Goal: Navigation & Orientation: Find specific page/section

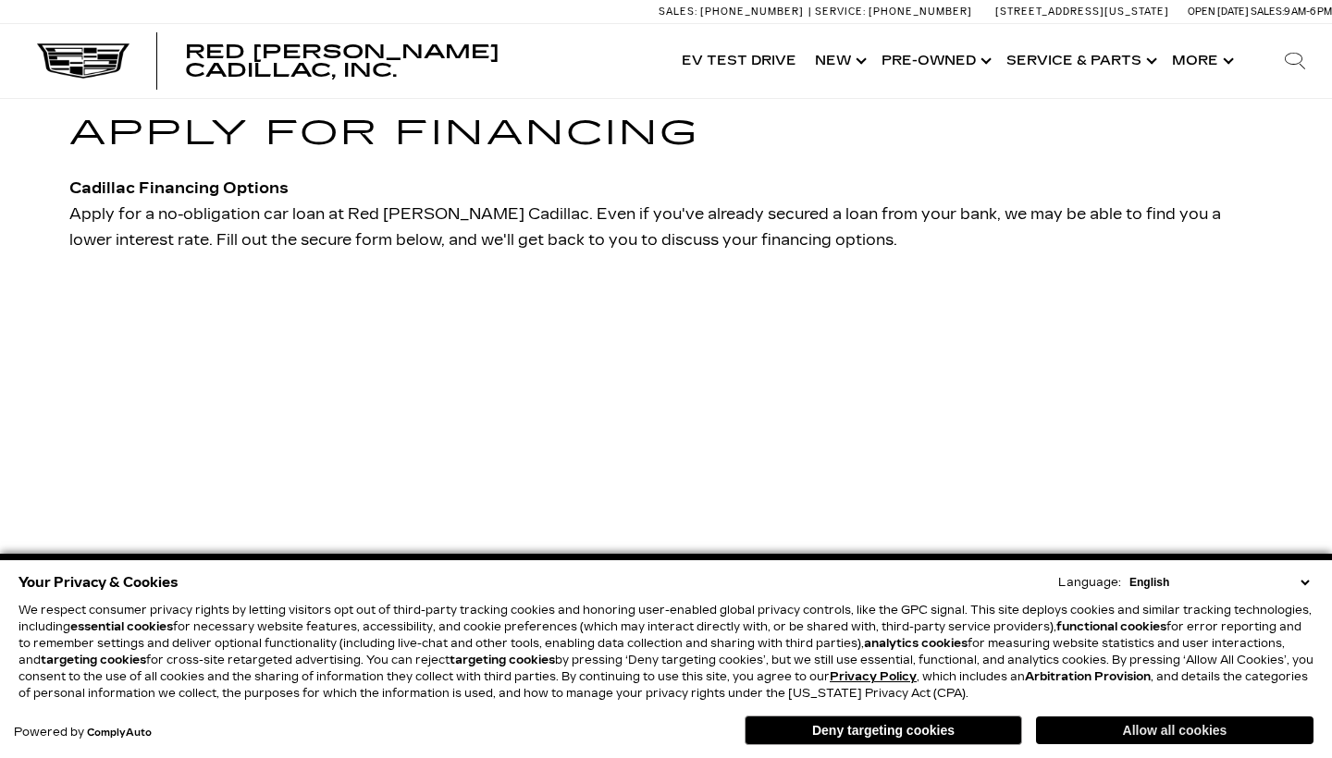
click at [1203, 737] on button "Allow all cookies" at bounding box center [1174, 731] width 277 height 28
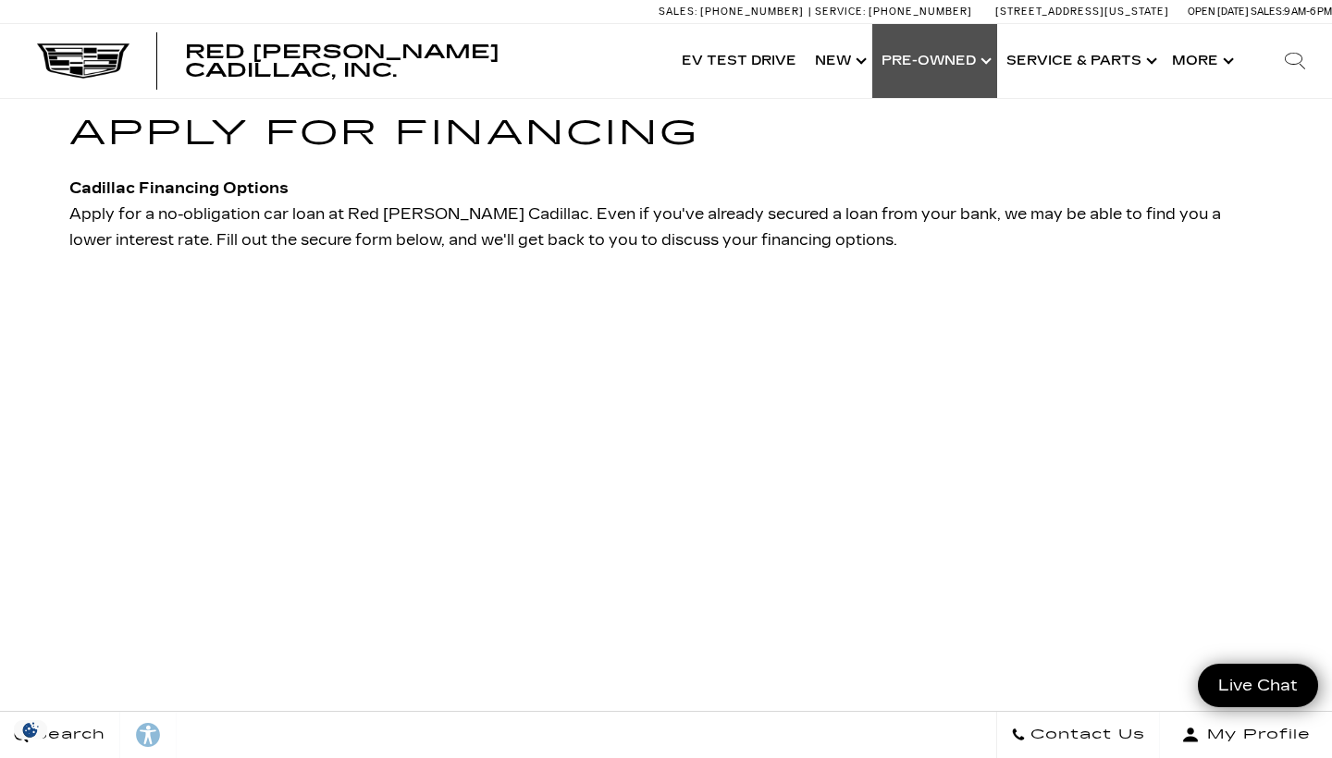
click at [934, 61] on link "Show Pre-Owned" at bounding box center [934, 61] width 125 height 74
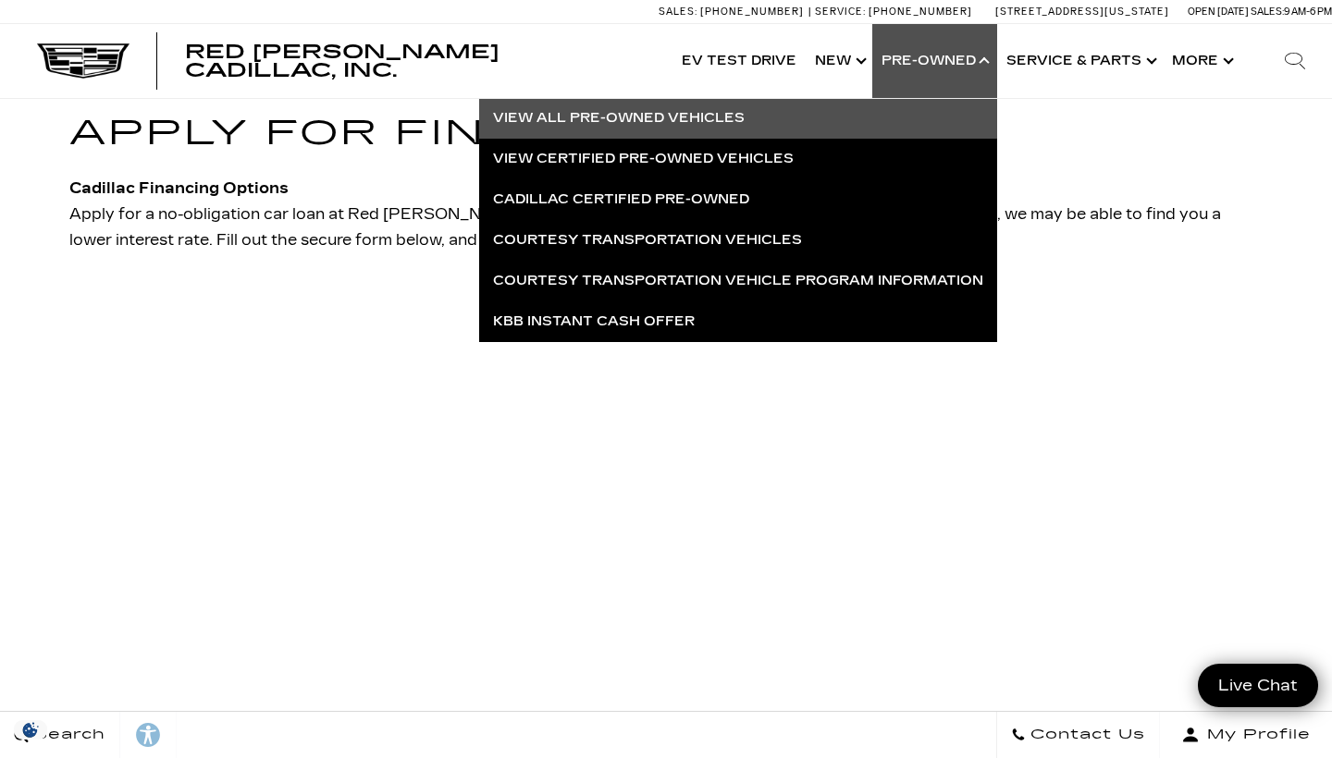
click at [733, 128] on link "View All Pre-Owned Vehicles" at bounding box center [738, 118] width 518 height 41
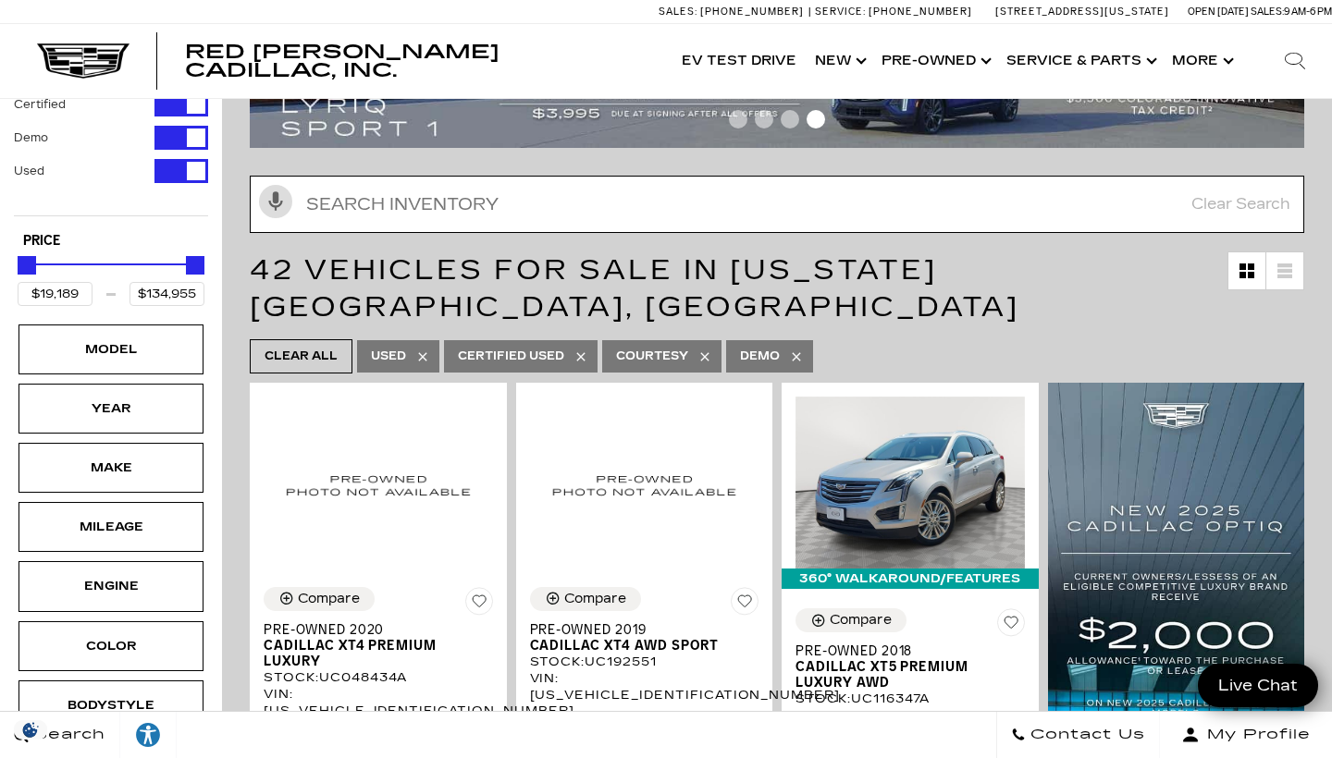
scroll to position [151, 0]
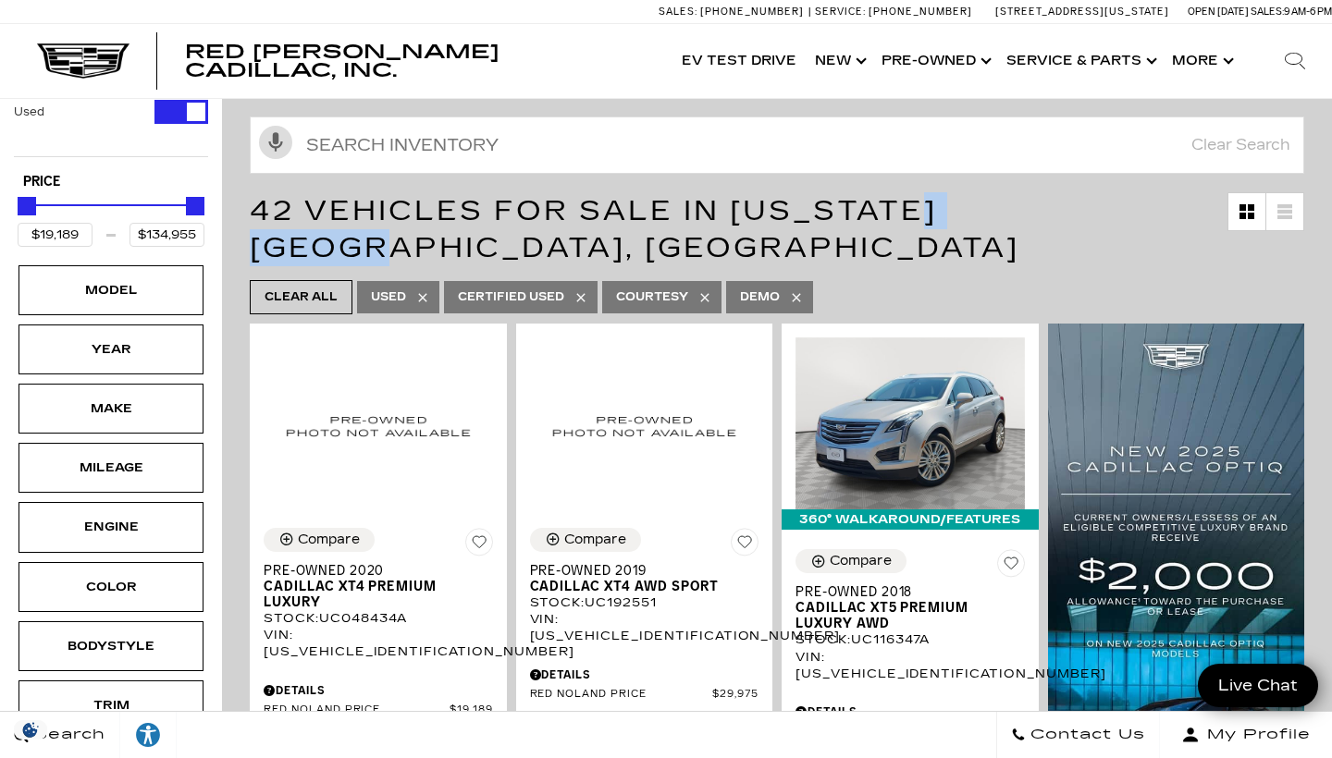
drag, startPoint x: 951, startPoint y: 208, endPoint x: 1100, endPoint y: 208, distance: 148.9
click at [1019, 208] on span "42 Vehicles for Sale in [US_STATE][GEOGRAPHIC_DATA], [GEOGRAPHIC_DATA]" at bounding box center [634, 229] width 769 height 70
click at [981, 276] on ul "Clear All Used Certified Used Courtesy Demo" at bounding box center [777, 297] width 1054 height 43
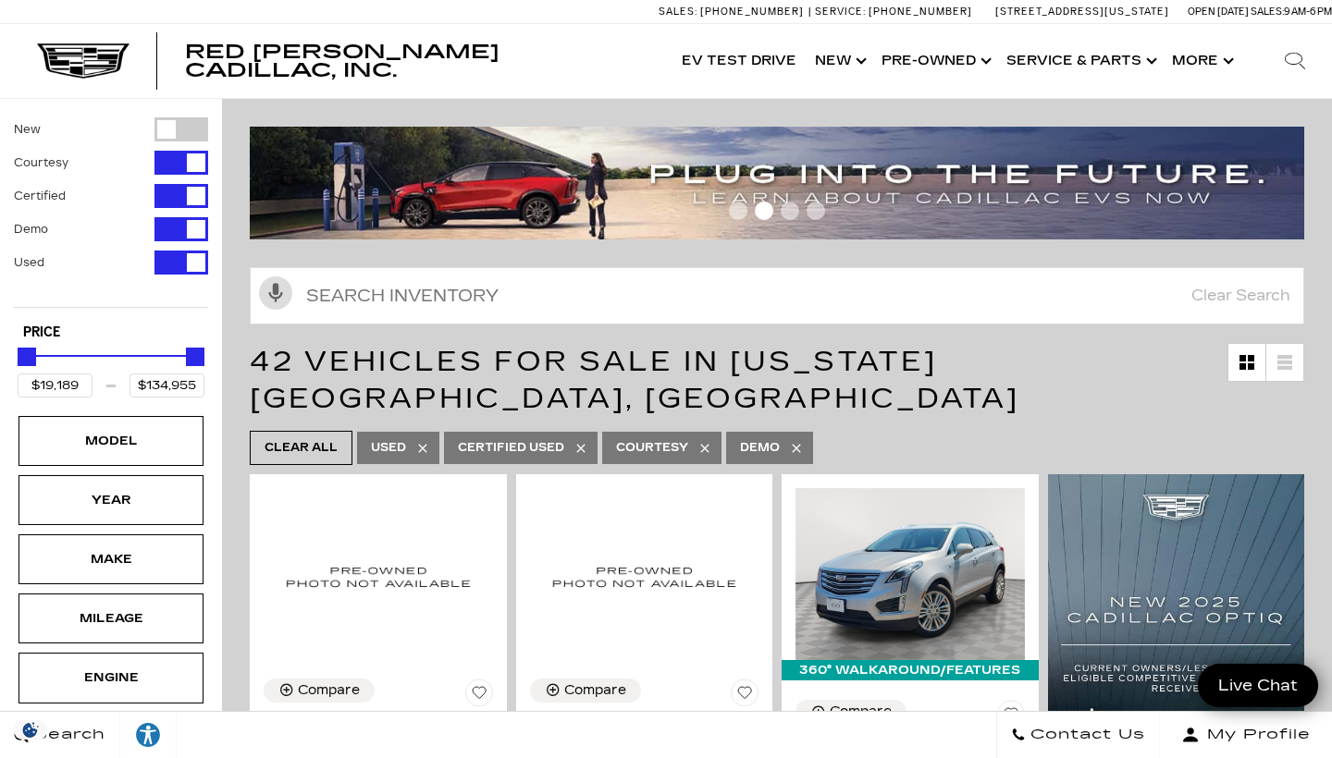
scroll to position [0, 0]
